Goal: Task Accomplishment & Management: Complete application form

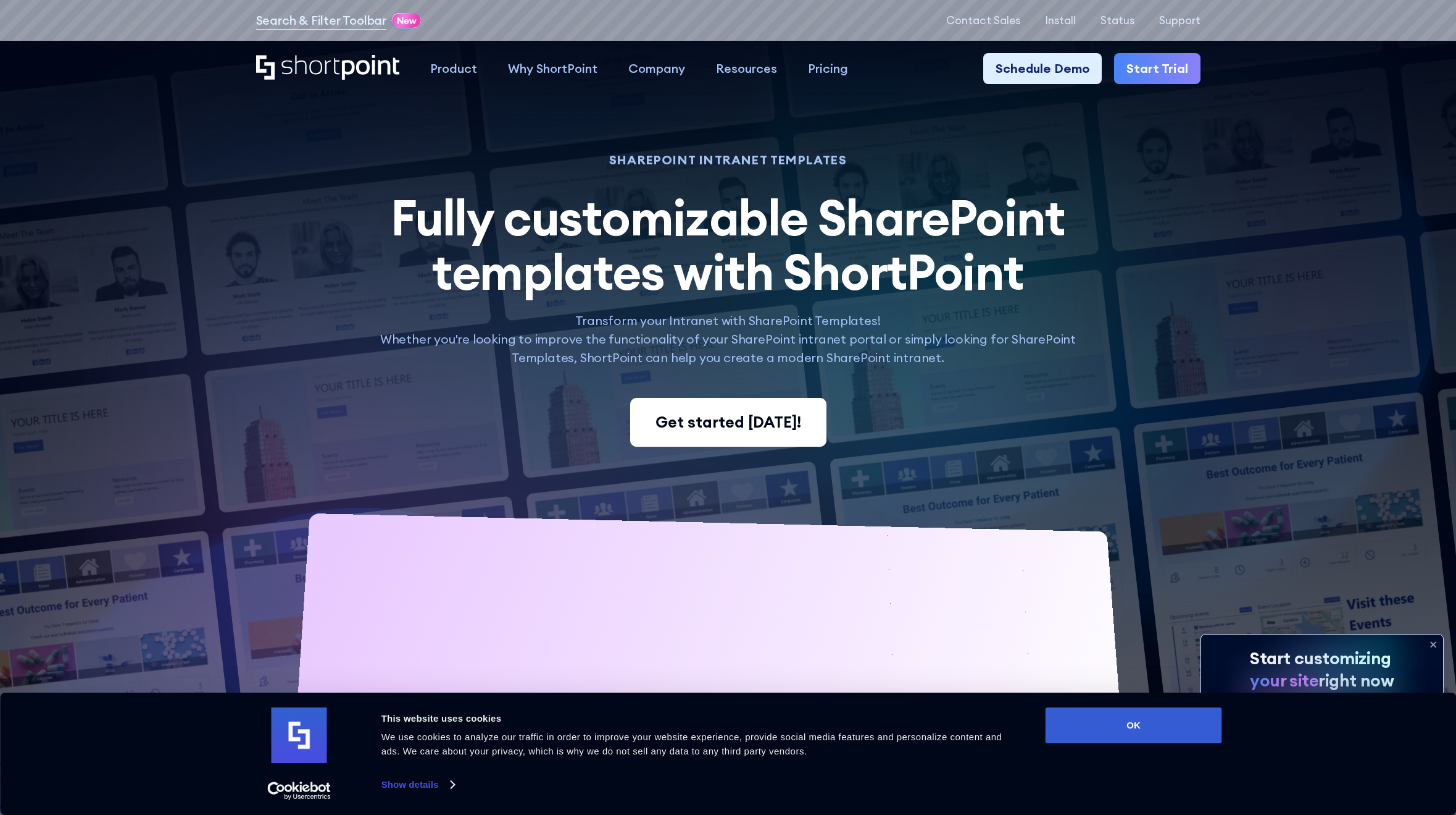
click at [758, 422] on div "Get started [DATE]!" at bounding box center [728, 422] width 146 height 23
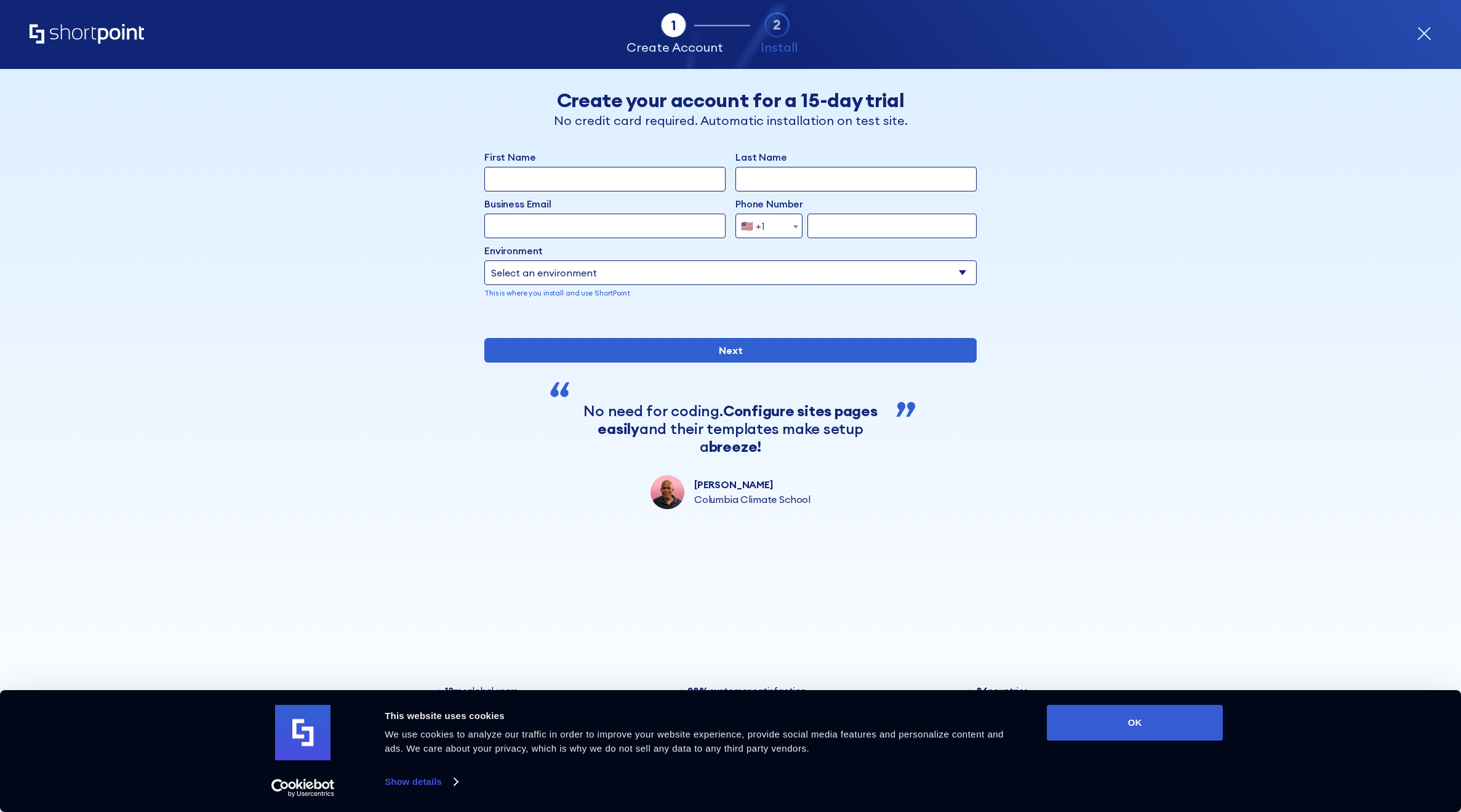
click at [544, 200] on label "Business Email" at bounding box center [518, 204] width 67 height 15
click at [544, 213] on input "Business Email" at bounding box center [605, 226] width 241 height 25
click at [546, 190] on input "First Name" at bounding box center [605, 179] width 241 height 25
click at [545, 176] on input "First Name" at bounding box center [605, 179] width 241 height 25
